Goal: Information Seeking & Learning: Learn about a topic

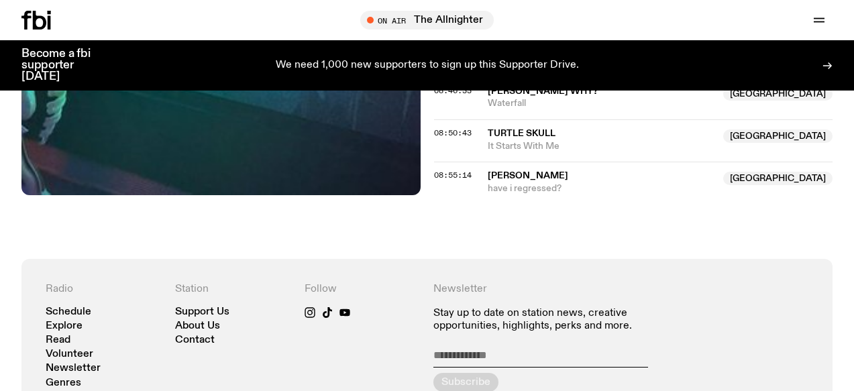
scroll to position [1136, 0]
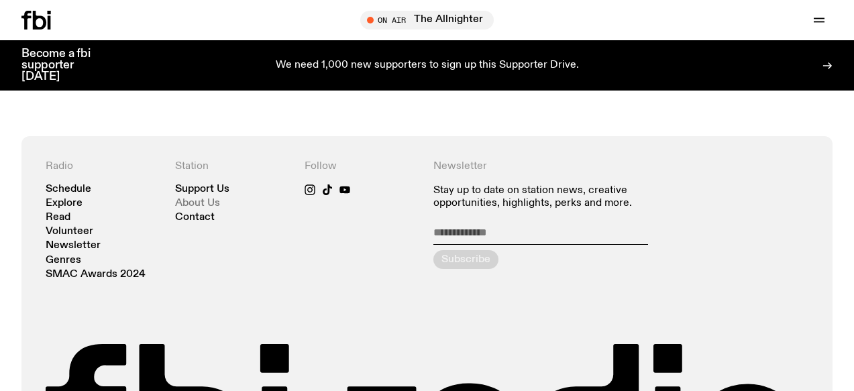
click at [201, 199] on link "About Us" at bounding box center [197, 204] width 45 height 10
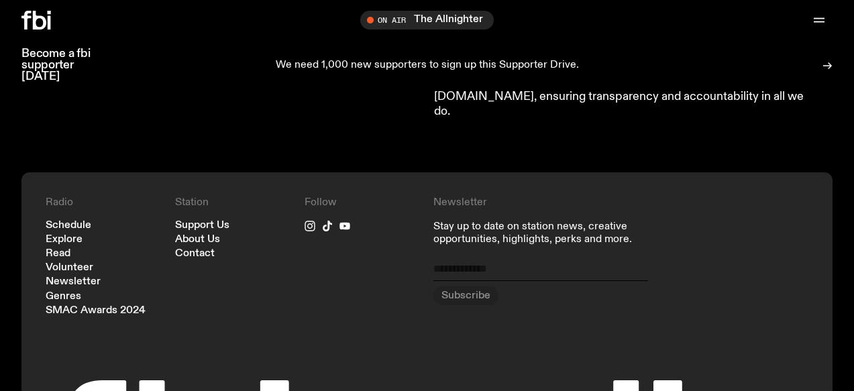
scroll to position [1473, 0]
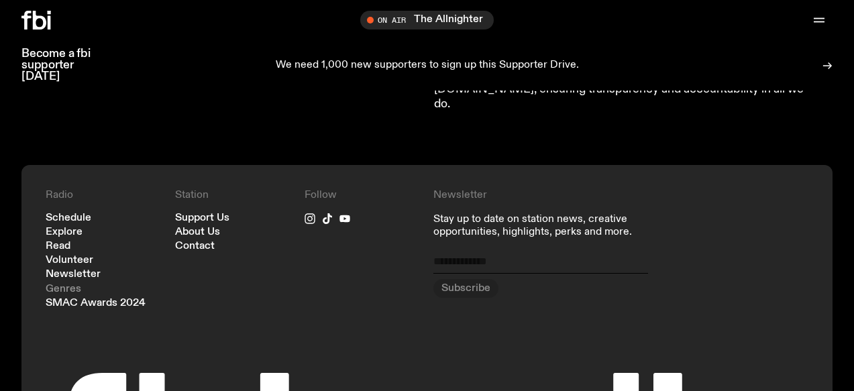
click at [60, 285] on link "Genres" at bounding box center [64, 290] width 36 height 10
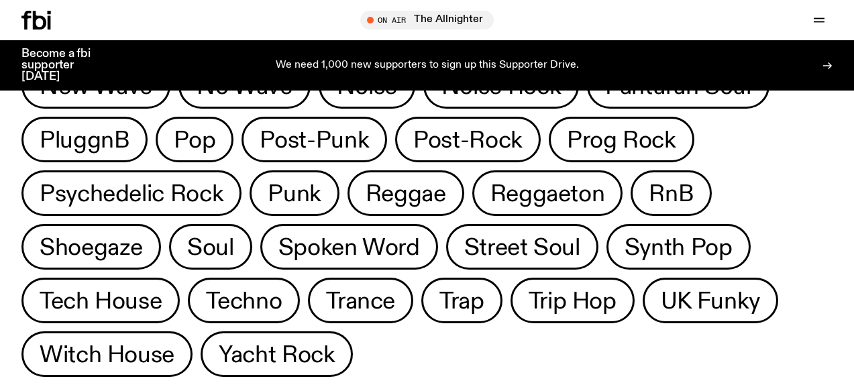
scroll to position [738, 0]
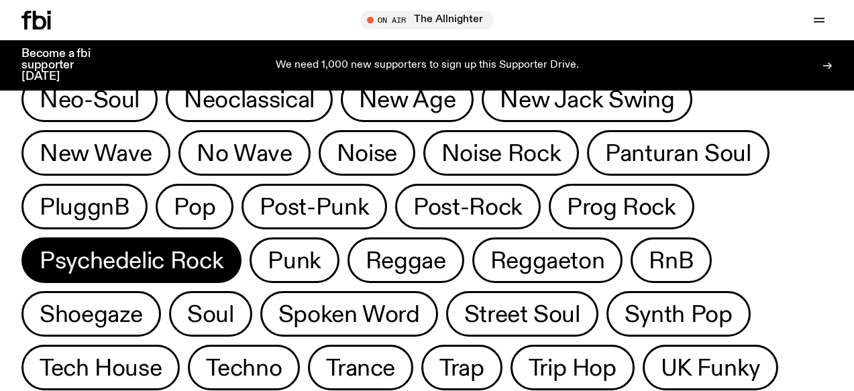
click at [143, 253] on span "Psychedelic Rock" at bounding box center [132, 261] width 184 height 26
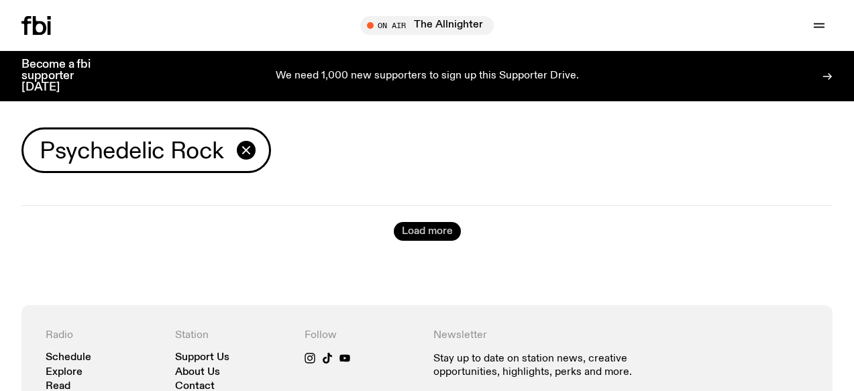
click at [413, 235] on button "Load more" at bounding box center [427, 231] width 67 height 19
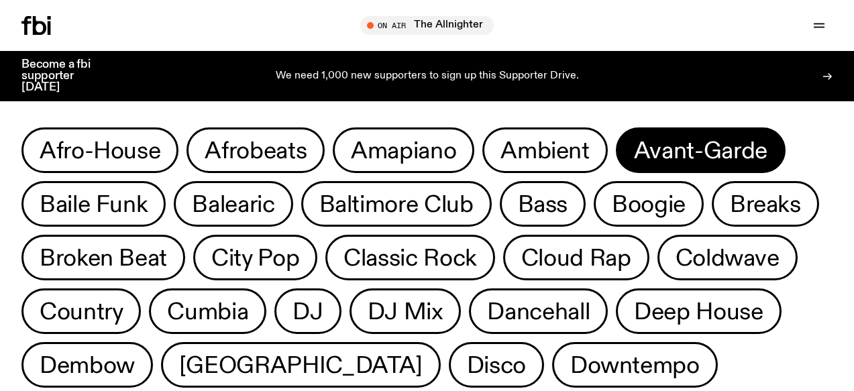
click at [726, 158] on span "Avant-Garde" at bounding box center [701, 151] width 134 height 26
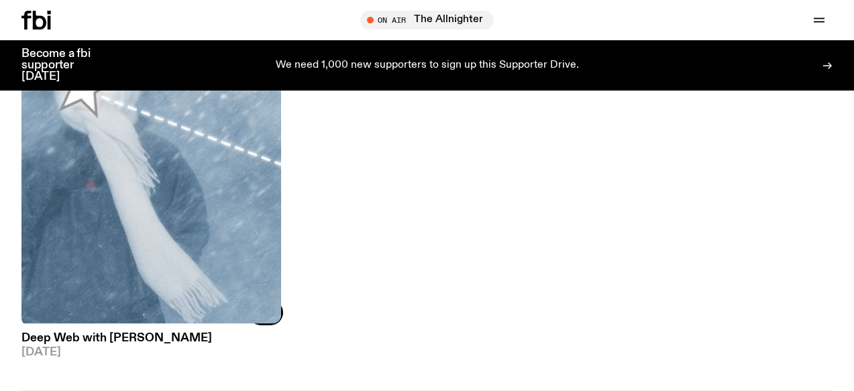
scroll to position [194, 0]
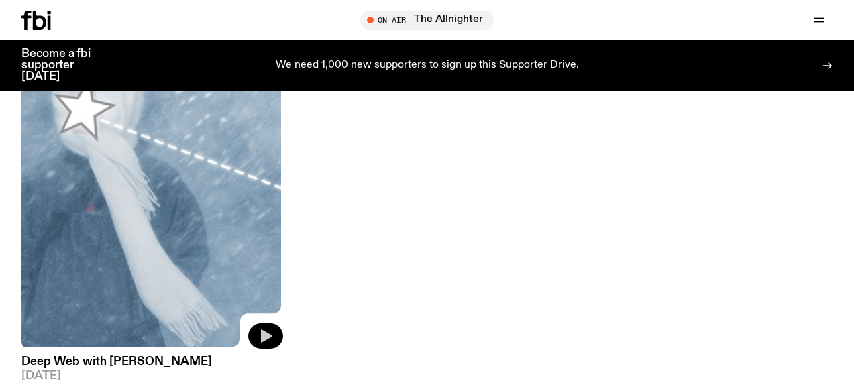
click at [262, 328] on icon "button" at bounding box center [266, 336] width 16 height 16
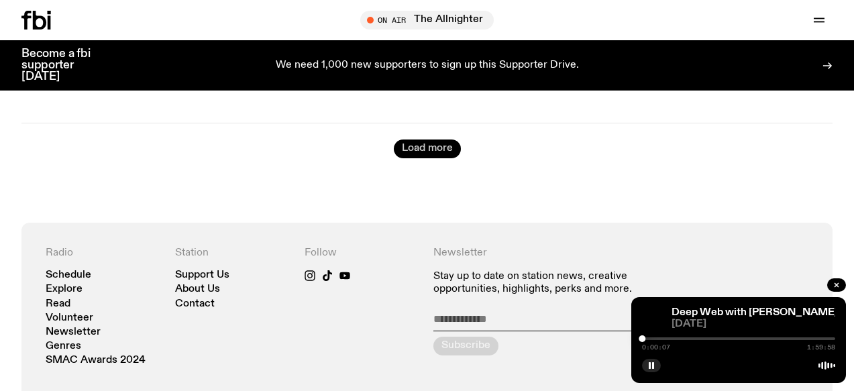
scroll to position [462, 0]
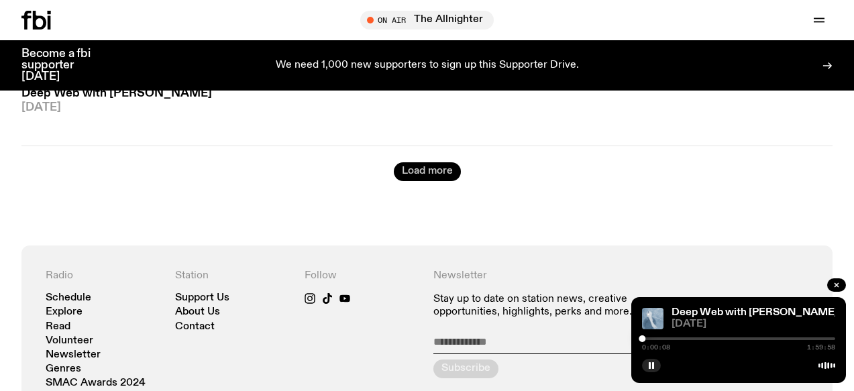
click at [419, 169] on button "Load more" at bounding box center [427, 171] width 67 height 19
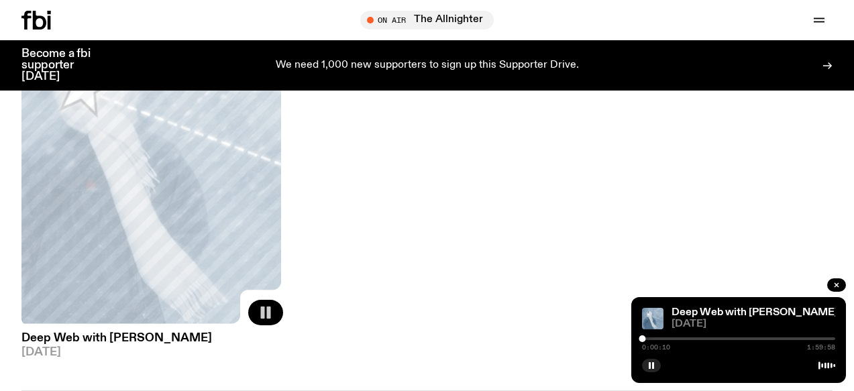
scroll to position [194, 0]
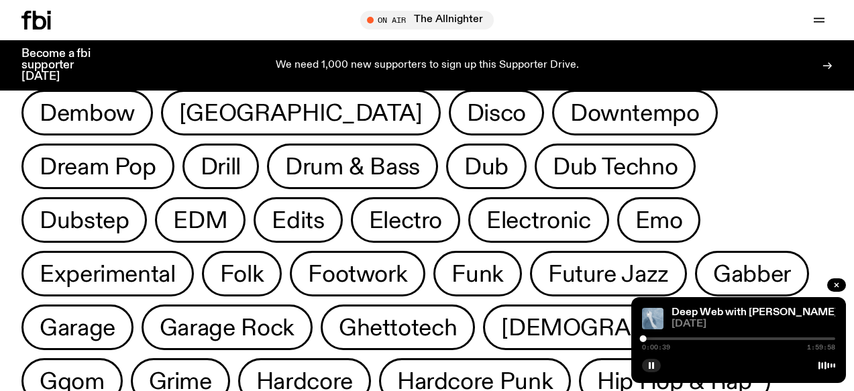
scroll to position [265, 0]
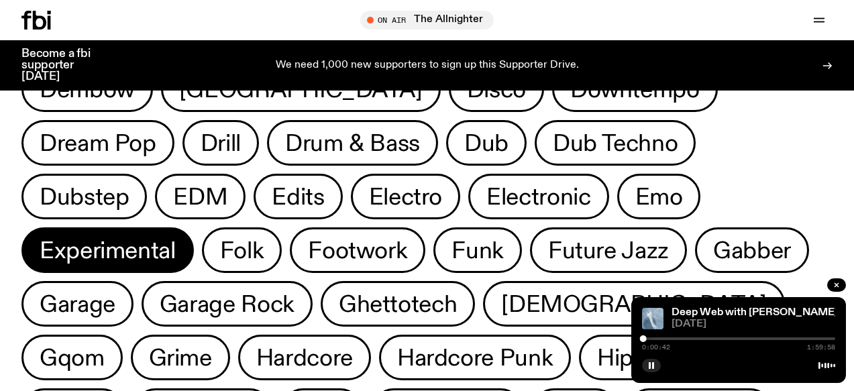
click at [176, 238] on span "Experimental" at bounding box center [108, 251] width 136 height 26
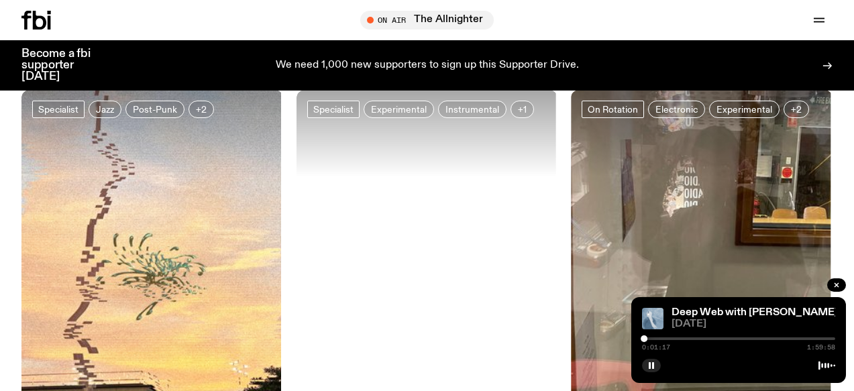
scroll to position [1741, 0]
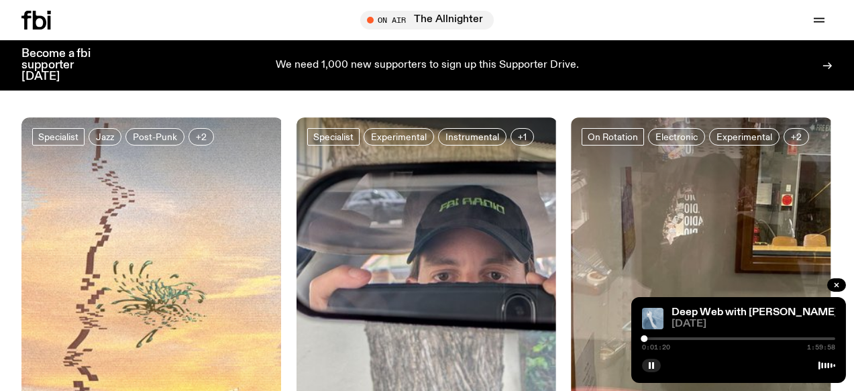
click at [190, 183] on div at bounding box center [152, 160] width 262 height 87
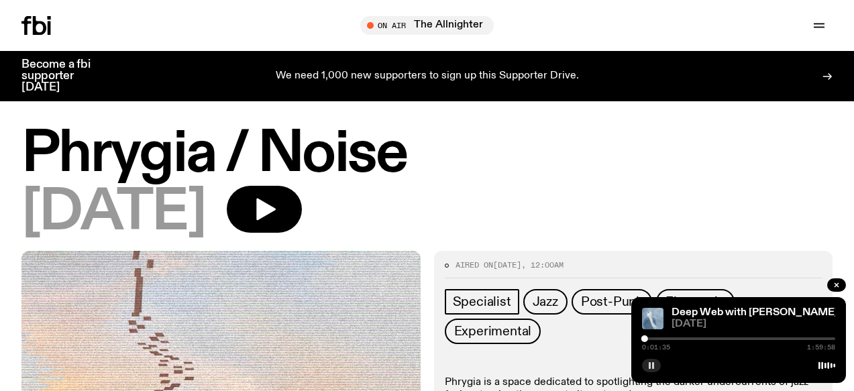
click at [649, 364] on icon "button" at bounding box center [652, 366] width 8 height 8
click at [276, 219] on icon "button" at bounding box center [265, 210] width 19 height 22
